Goal: Navigation & Orientation: Find specific page/section

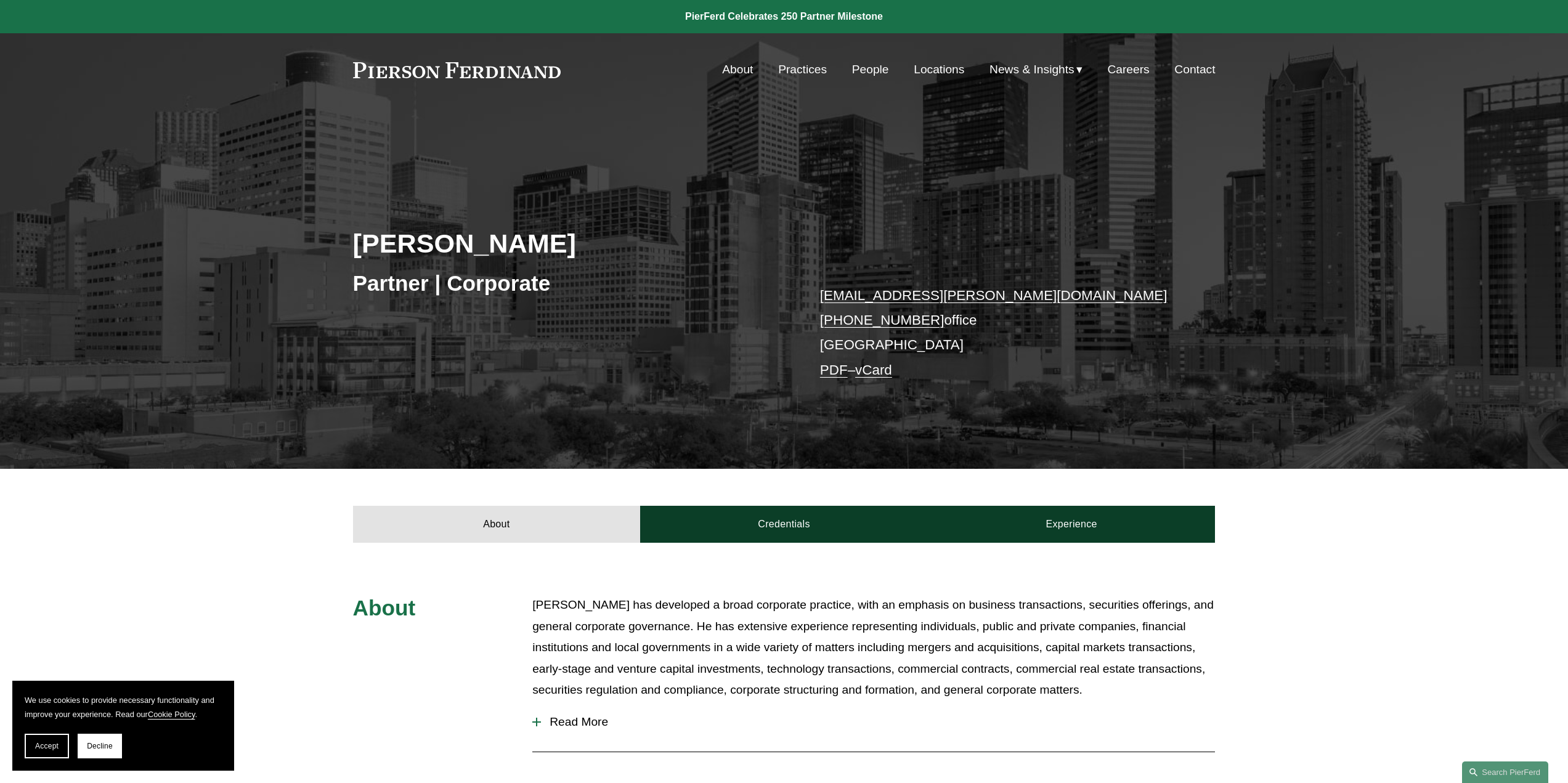
click at [959, 65] on link "Locations" at bounding box center [938, 70] width 50 height 24
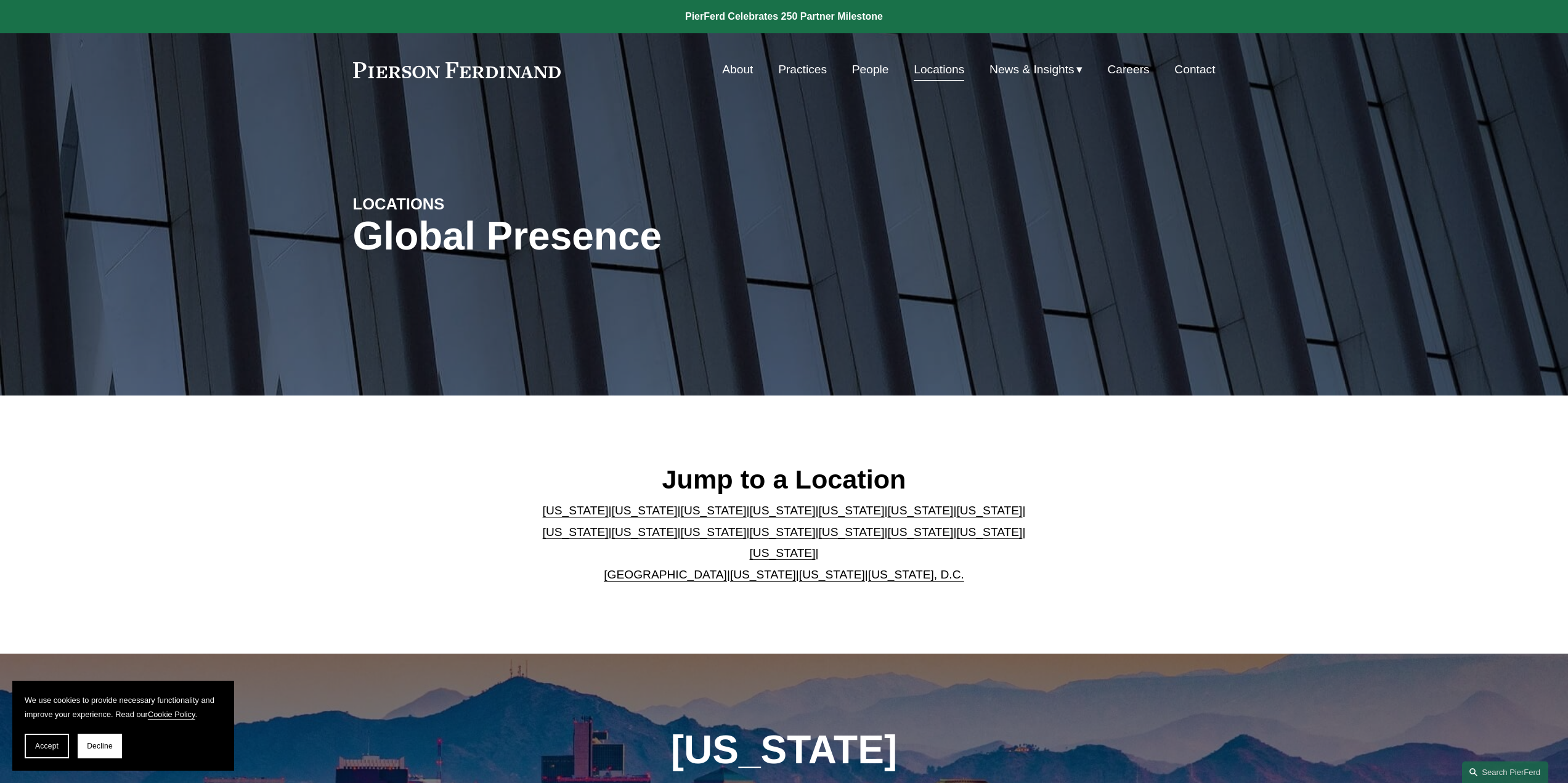
click at [795, 71] on link "Practices" at bounding box center [802, 70] width 48 height 24
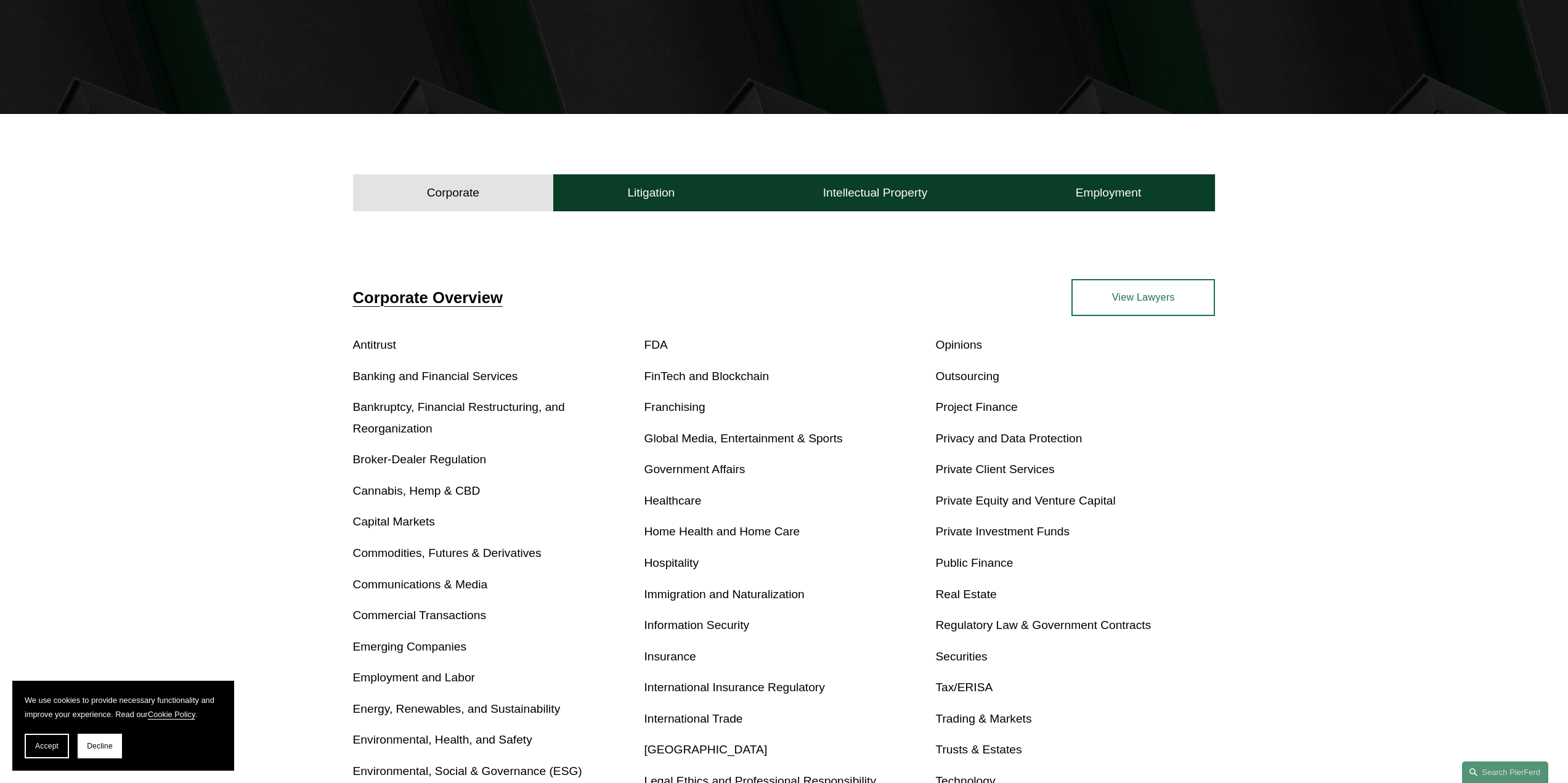
scroll to position [370, 0]
